Goal: Task Accomplishment & Management: Manage account settings

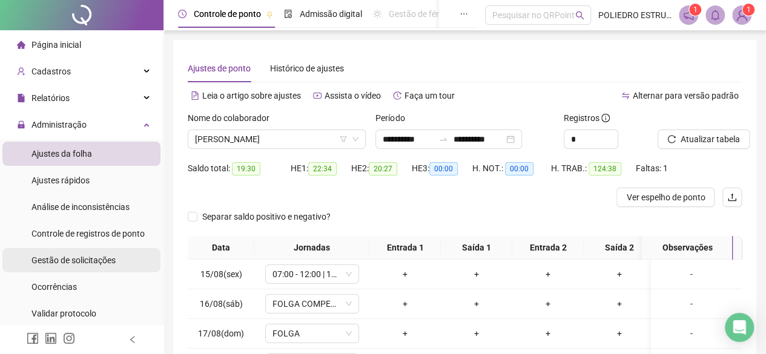
click at [91, 257] on span "Gestão de solicitações" at bounding box center [73, 260] width 84 height 10
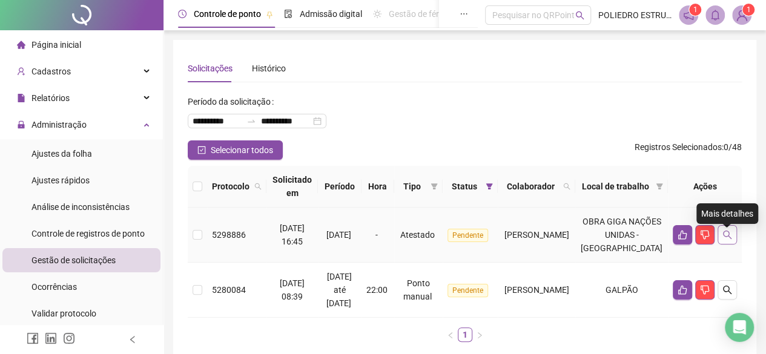
click at [724, 240] on icon "search" at bounding box center [727, 235] width 10 height 10
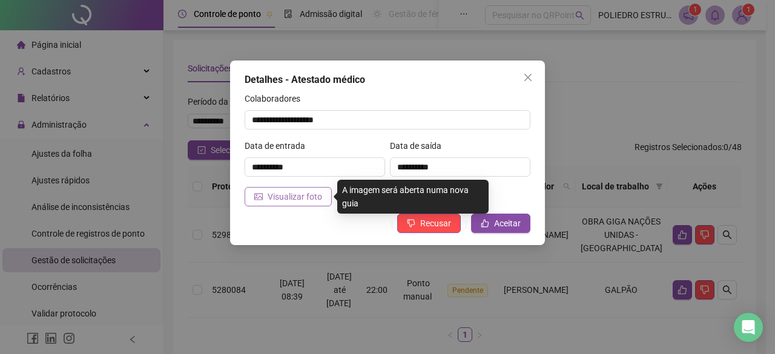
click at [276, 195] on span "Visualizar foto" at bounding box center [295, 196] width 54 height 13
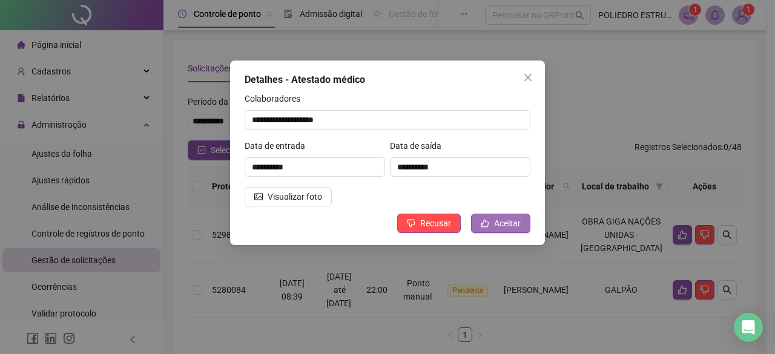
click at [499, 226] on span "Aceitar" at bounding box center [507, 223] width 27 height 13
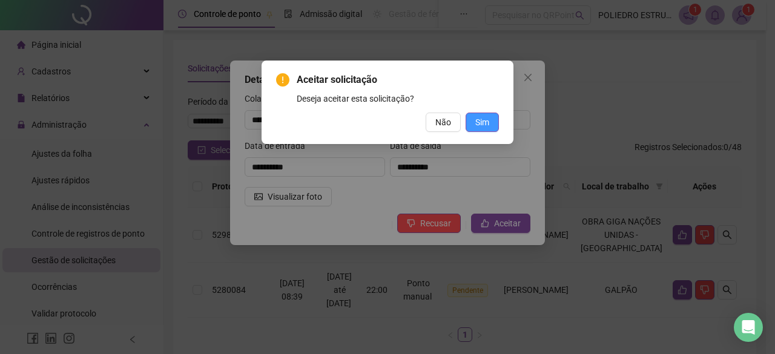
click at [481, 128] on span "Sim" at bounding box center [482, 122] width 14 height 13
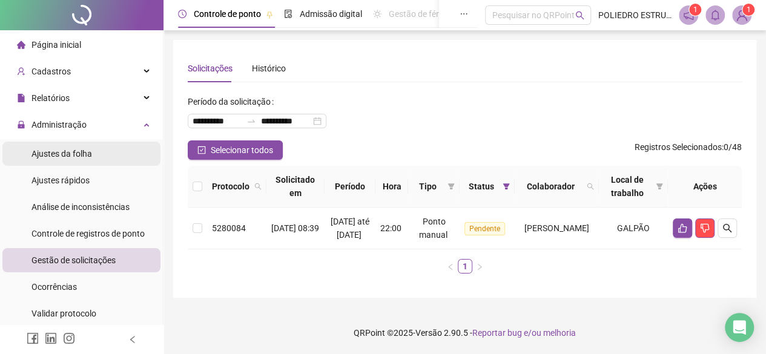
click at [77, 153] on span "Ajustes da folha" at bounding box center [61, 154] width 61 height 10
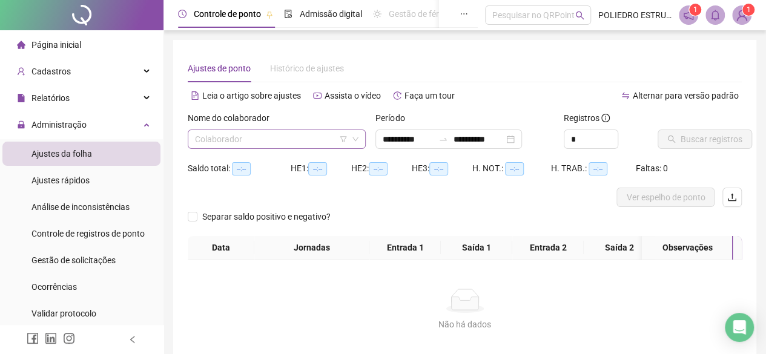
click at [335, 139] on input "search" at bounding box center [271, 139] width 153 height 18
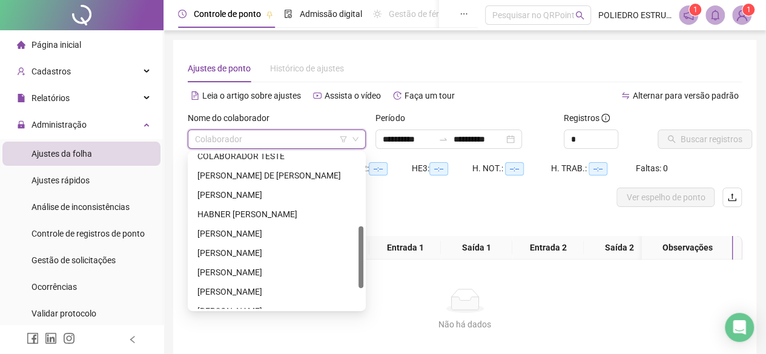
scroll to position [232, 0]
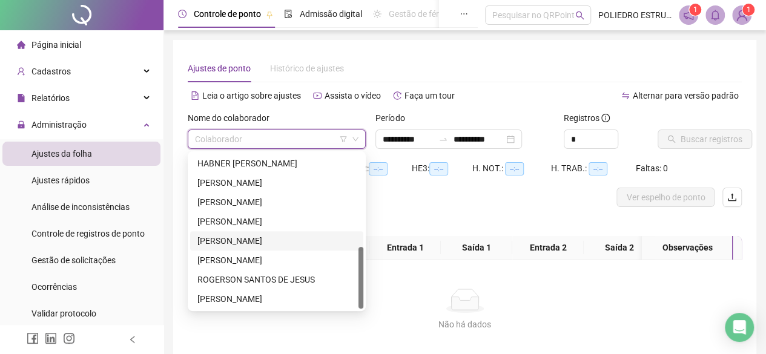
click at [264, 241] on div "[PERSON_NAME]" at bounding box center [276, 240] width 159 height 13
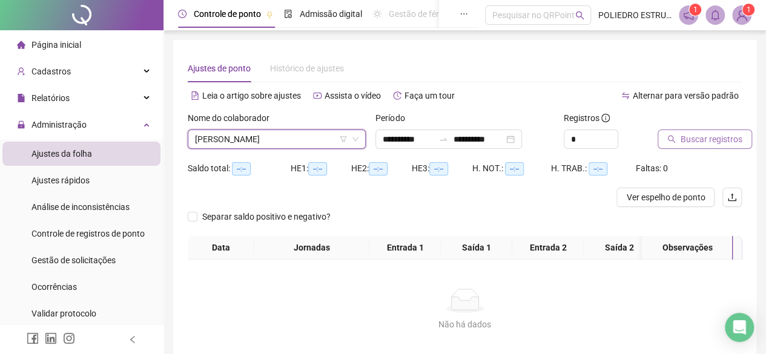
click at [713, 142] on span "Buscar registros" at bounding box center [711, 139] width 62 height 13
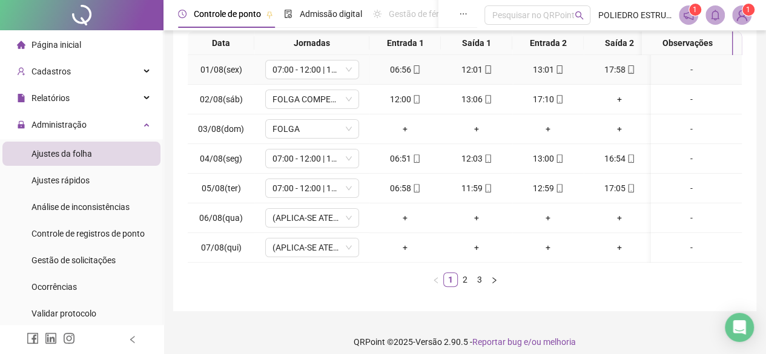
scroll to position [221, 0]
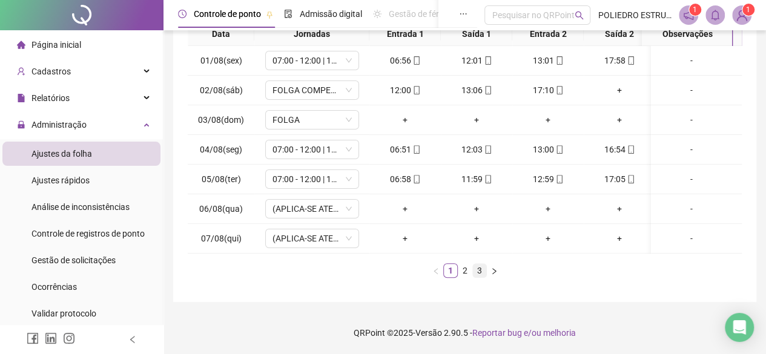
click at [478, 274] on link "3" at bounding box center [479, 270] width 13 height 13
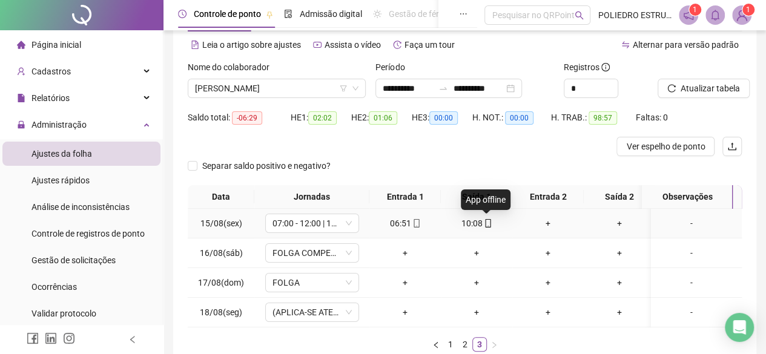
scroll to position [0, 0]
